Goal: Task Accomplishment & Management: Manage account settings

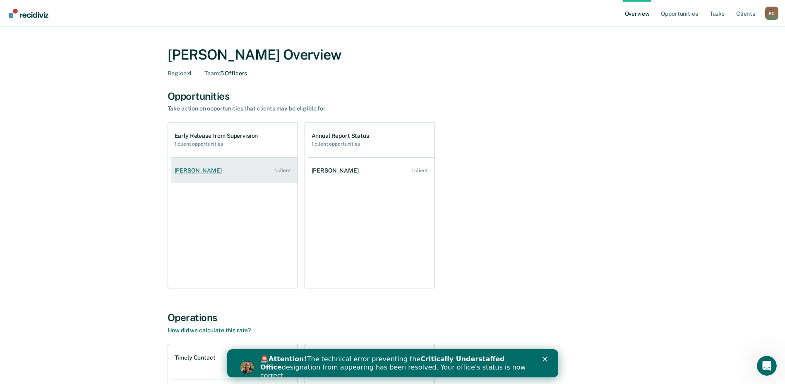
click at [199, 169] on div "[PERSON_NAME]" at bounding box center [200, 170] width 50 height 7
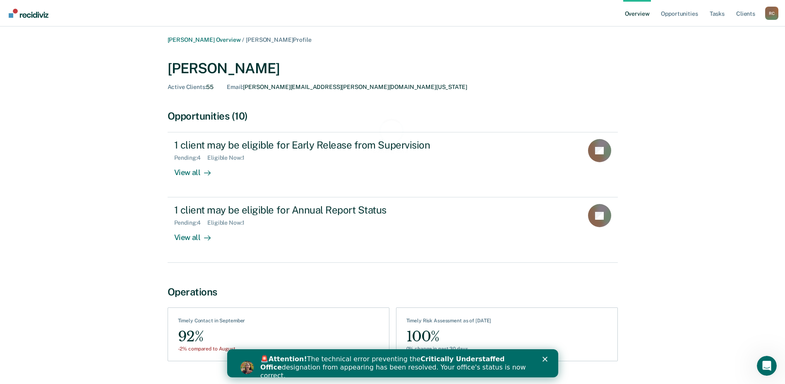
scroll to position [20, 0]
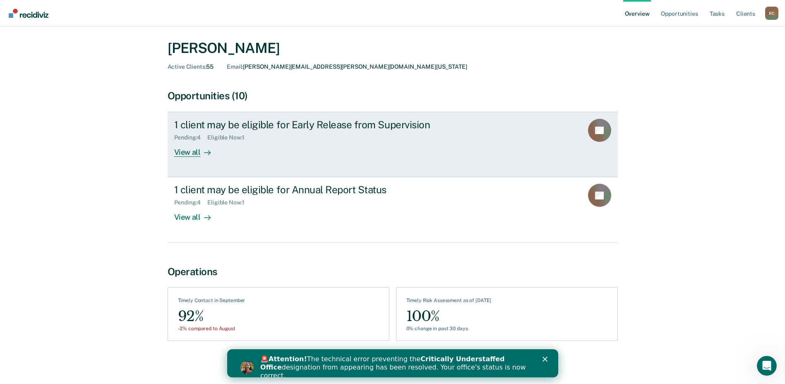
click at [221, 138] on div "Eligible Now : 1" at bounding box center [229, 137] width 44 height 7
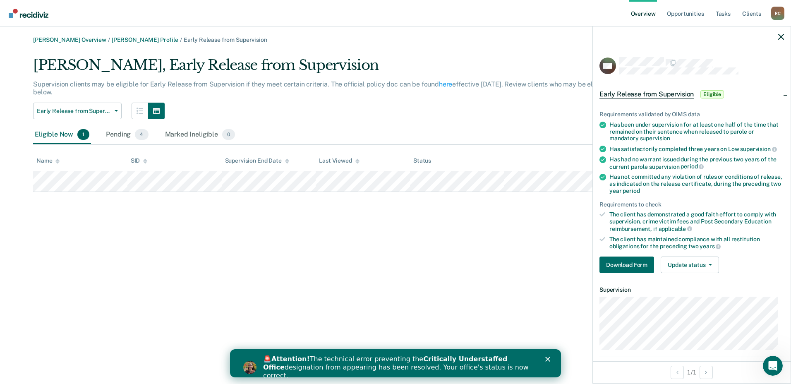
click at [714, 94] on span "Eligible" at bounding box center [713, 94] width 24 height 8
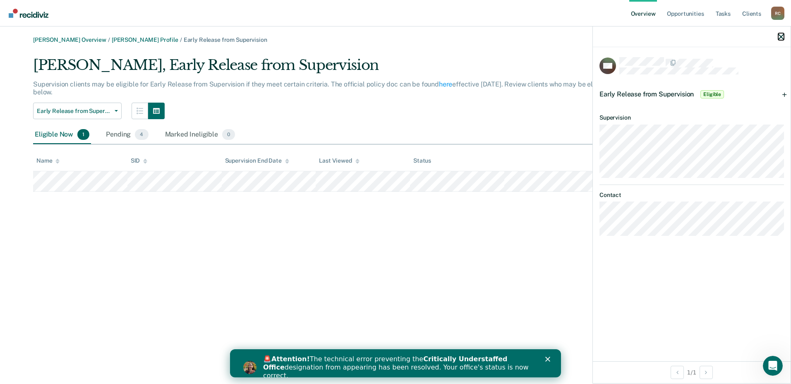
click at [781, 37] on icon "button" at bounding box center [782, 37] width 6 height 6
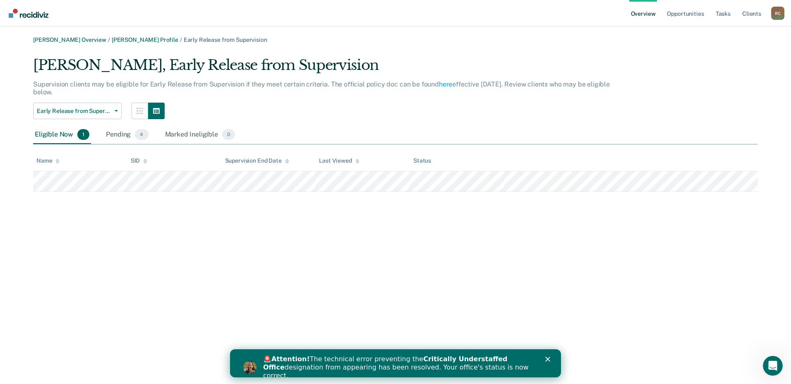
click at [427, 163] on div "Status" at bounding box center [422, 160] width 18 height 7
click at [548, 361] on icon "Close" at bounding box center [548, 359] width 5 height 5
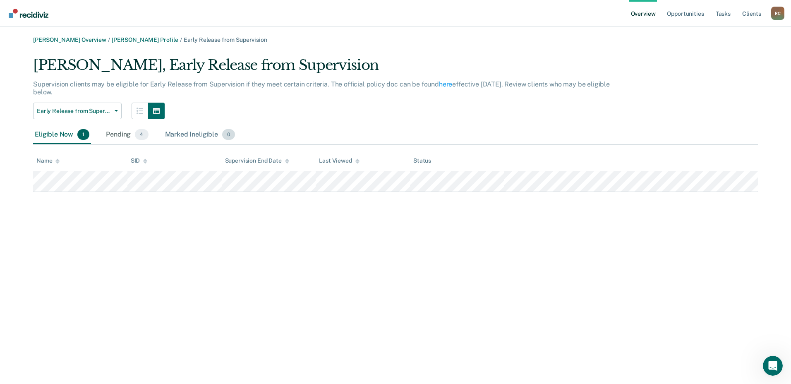
click at [183, 136] on div "Marked Ineligible 0" at bounding box center [200, 135] width 74 height 18
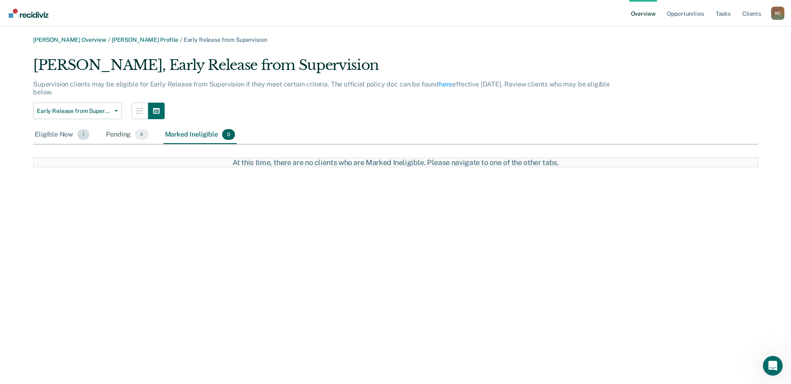
click at [57, 130] on div "Eligible Now 1" at bounding box center [62, 135] width 58 height 18
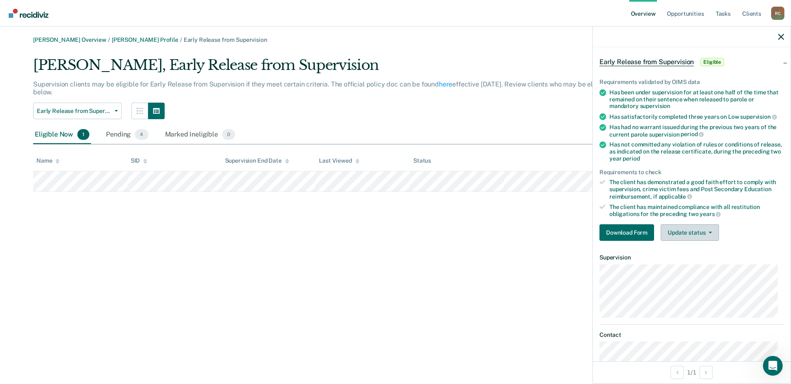
scroll to position [62, 0]
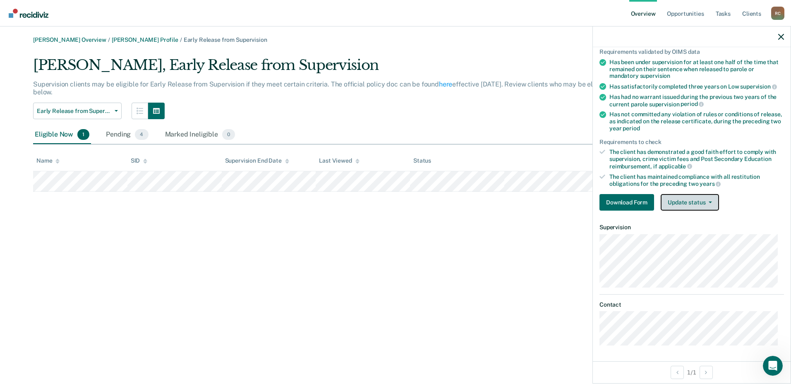
click at [690, 209] on button "Update status" at bounding box center [690, 202] width 58 height 17
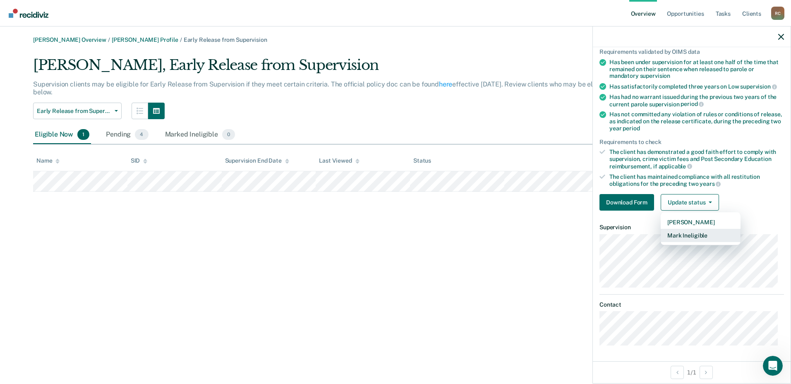
click at [685, 236] on button "Mark Ineligible" at bounding box center [701, 235] width 80 height 13
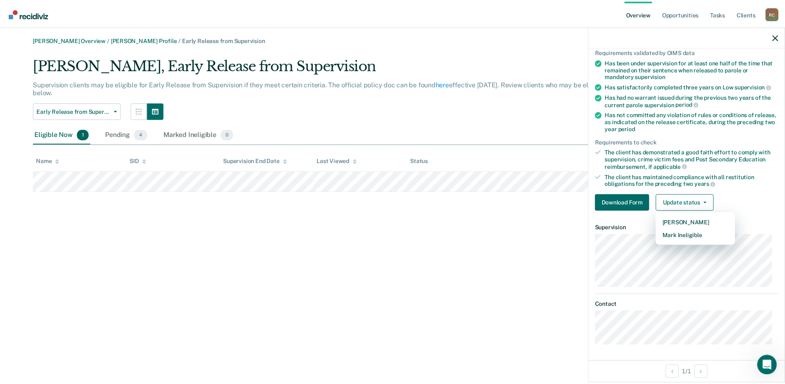
scroll to position [0, 0]
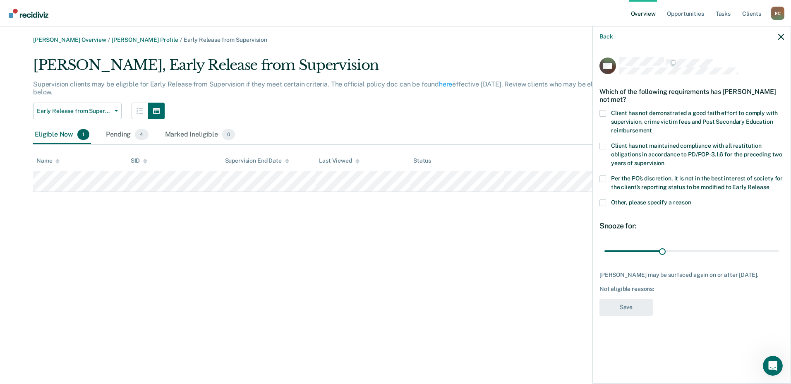
click at [606, 178] on span at bounding box center [603, 178] width 7 height 7
click at [769, 184] on input "Per the PO’s discretion, it is not in the best interest of society for the clie…" at bounding box center [769, 184] width 0 height 0
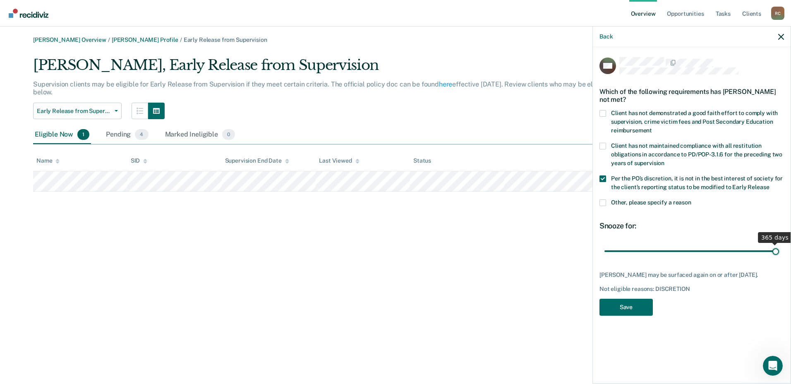
drag, startPoint x: 621, startPoint y: 248, endPoint x: 785, endPoint y: 253, distance: 164.0
type input "365"
click at [779, 253] on input "range" at bounding box center [692, 251] width 175 height 14
click at [641, 304] on button "Save" at bounding box center [626, 307] width 53 height 17
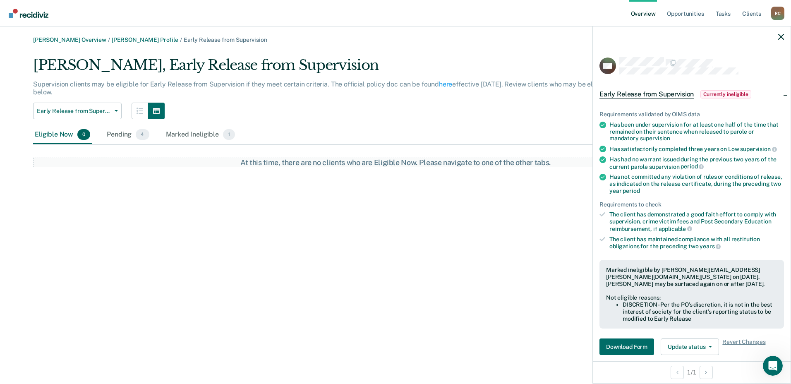
click at [783, 33] on div at bounding box center [692, 36] width 198 height 21
click at [779, 38] on icon "button" at bounding box center [782, 37] width 6 height 6
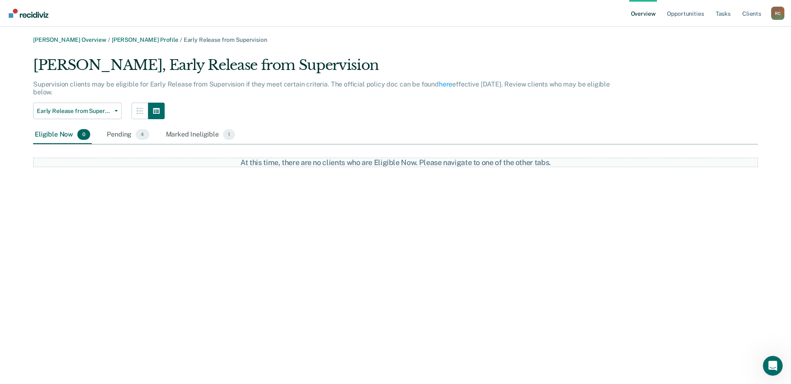
click at [27, 12] on img "Go to Recidiviz Home" at bounding box center [29, 13] width 40 height 9
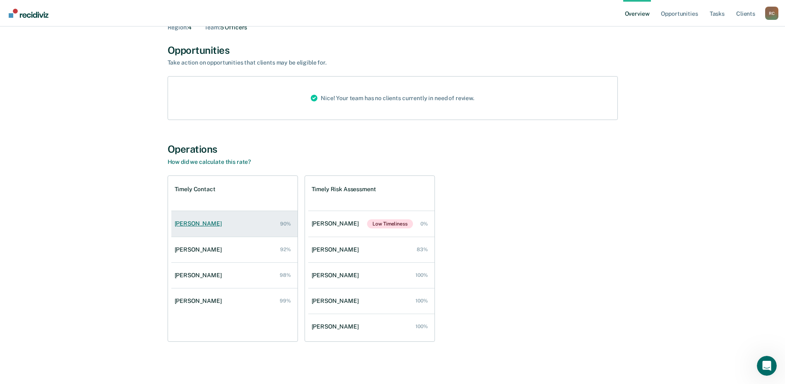
scroll to position [47, 0]
click at [215, 228] on link "Alexander Cardenas 90%" at bounding box center [234, 223] width 126 height 24
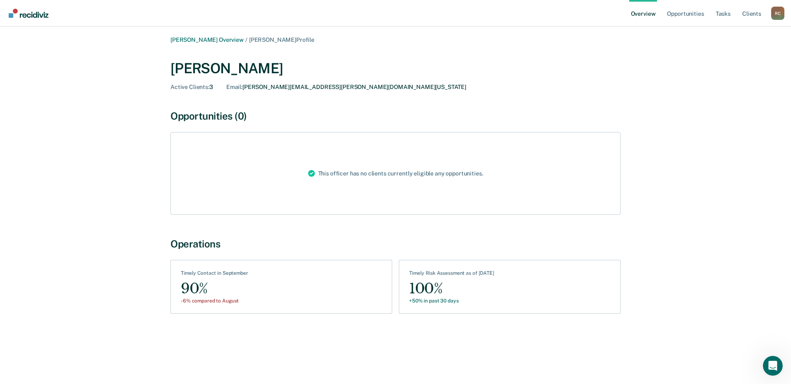
click at [639, 18] on link "Overview" at bounding box center [644, 13] width 28 height 26
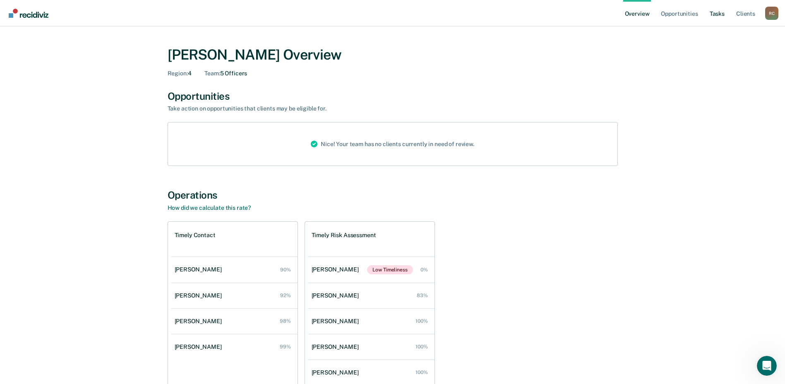
click at [716, 12] on link "Tasks" at bounding box center [717, 13] width 18 height 26
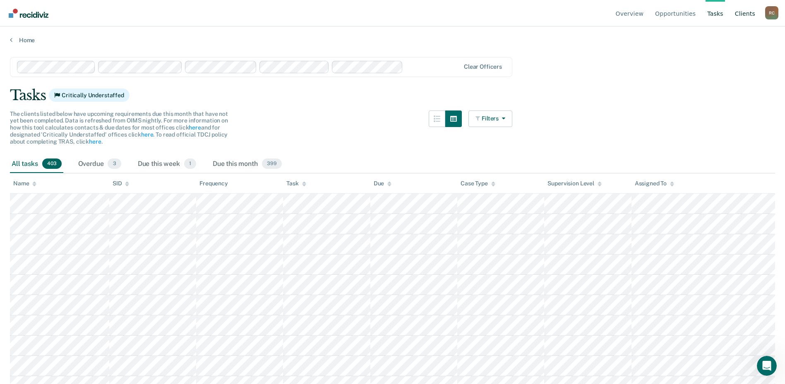
click at [749, 11] on link "Client s" at bounding box center [745, 13] width 24 height 26
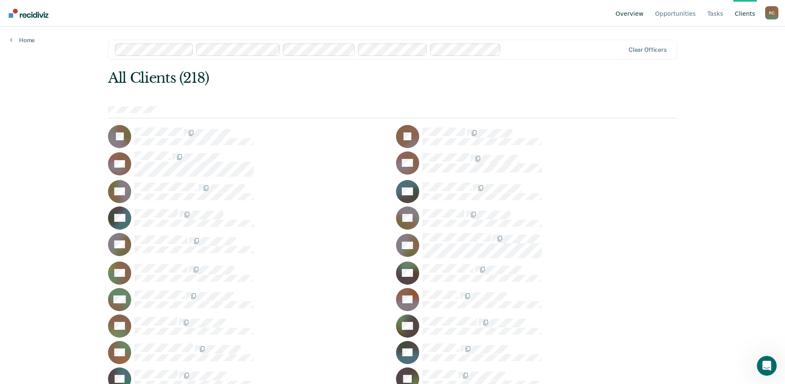
click at [646, 17] on link "Overview" at bounding box center [629, 13] width 31 height 26
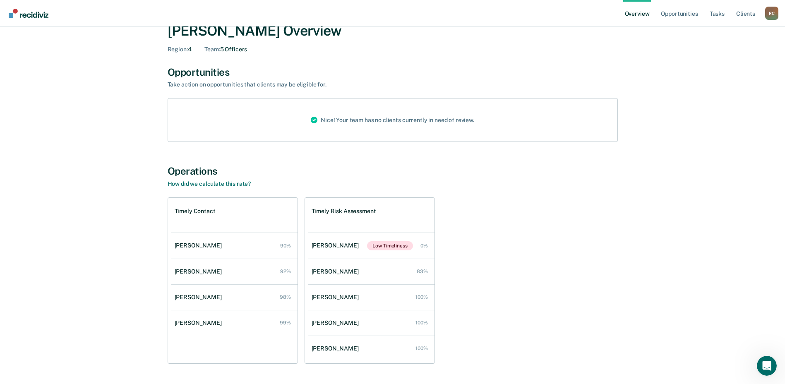
scroll to position [47, 0]
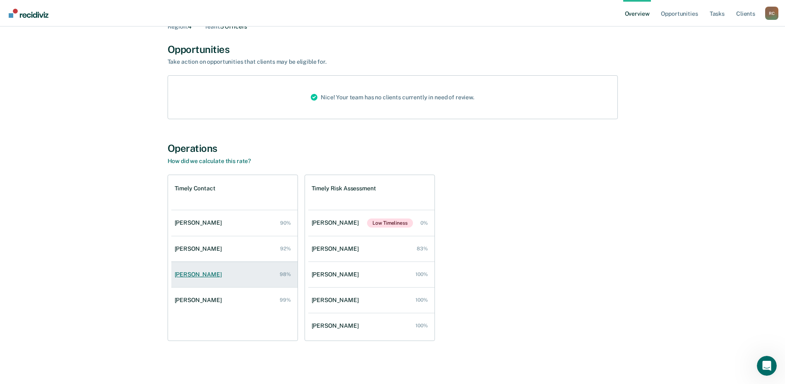
click at [194, 274] on div "Amanda Garza" at bounding box center [200, 274] width 50 height 7
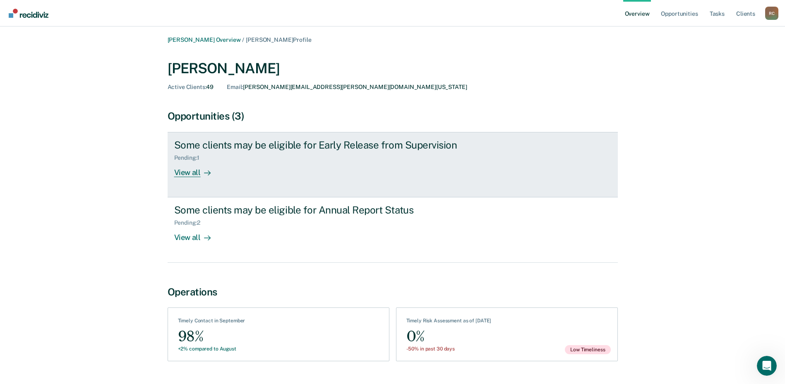
click at [201, 173] on div at bounding box center [206, 173] width 10 height 10
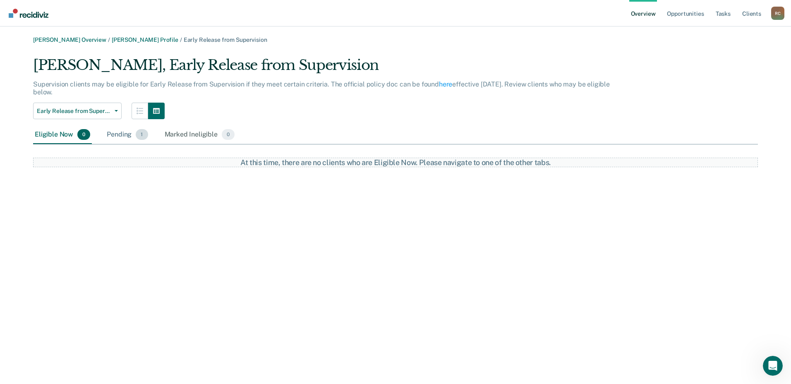
click at [126, 137] on div "Pending 1" at bounding box center [127, 135] width 44 height 18
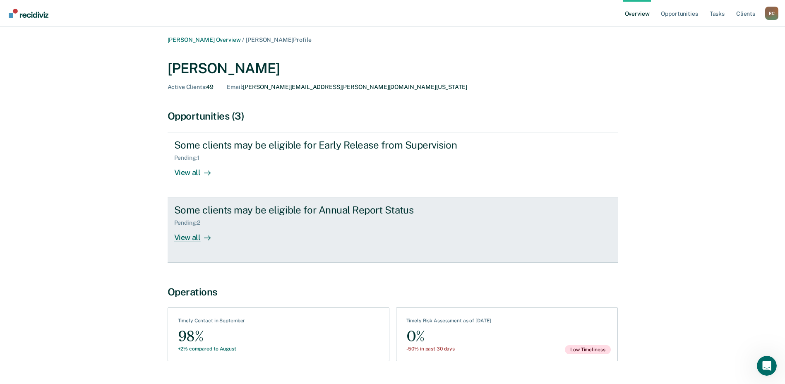
click at [189, 223] on div "Pending : 2" at bounding box center [190, 222] width 33 height 7
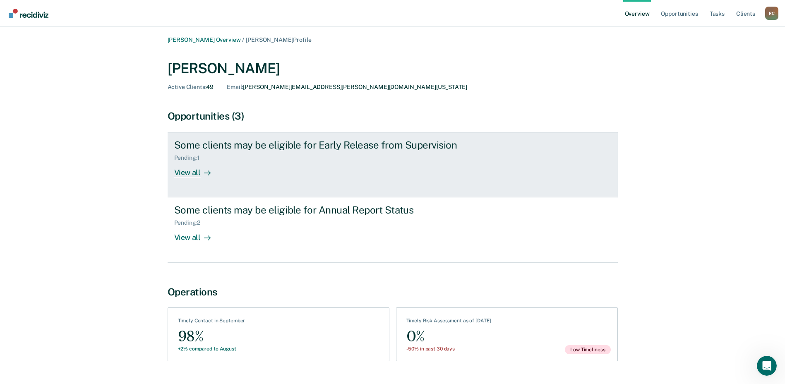
click at [192, 156] on div "Pending : 1" at bounding box center [190, 157] width 32 height 7
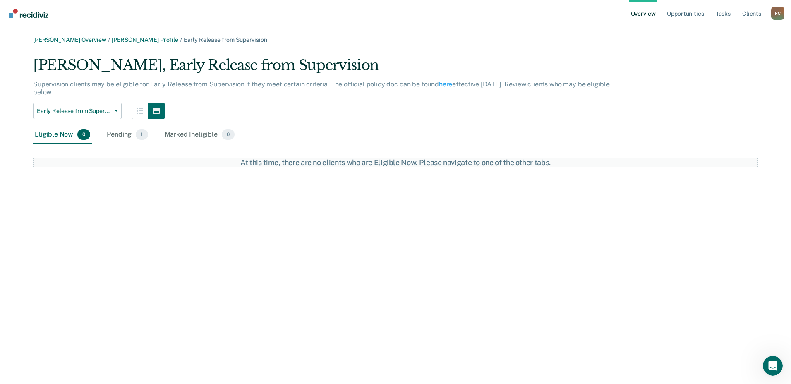
click at [778, 17] on div "R C" at bounding box center [778, 13] width 13 height 13
click at [641, 17] on link "Overview" at bounding box center [644, 13] width 28 height 26
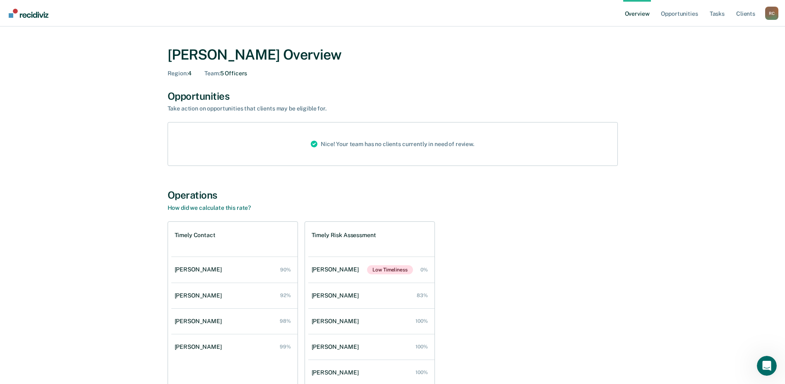
click at [771, 16] on div "R C" at bounding box center [771, 13] width 13 height 13
click at [723, 66] on link "Log Out" at bounding box center [738, 64] width 53 height 7
